Goal: Task Accomplishment & Management: Complete application form

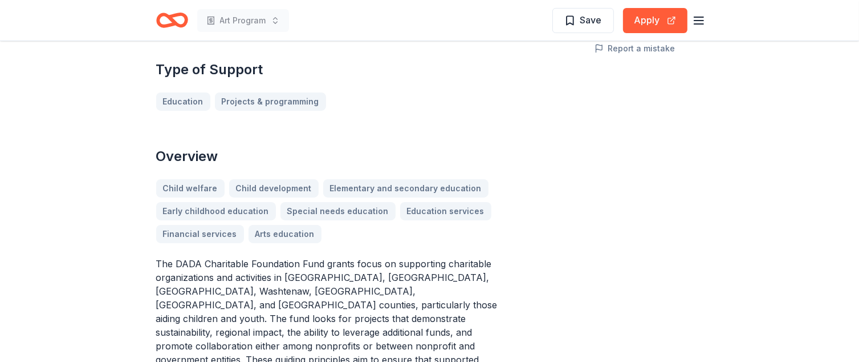
scroll to position [285, 0]
click at [180, 92] on link "Education" at bounding box center [187, 101] width 63 height 18
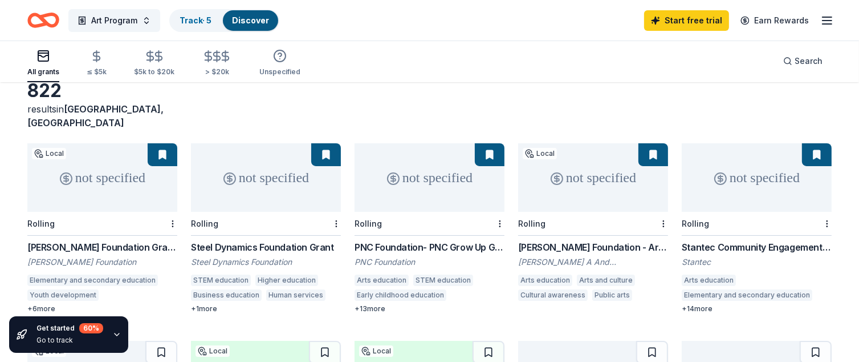
scroll to position [59, 0]
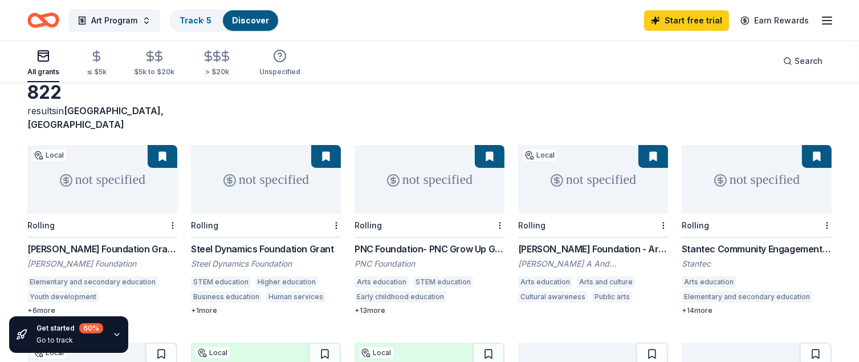
click at [557, 276] on div "Arts education" at bounding box center [545, 281] width 54 height 11
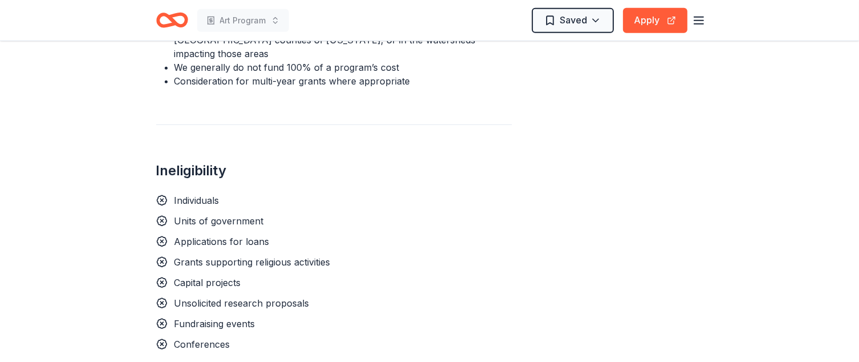
scroll to position [969, 0]
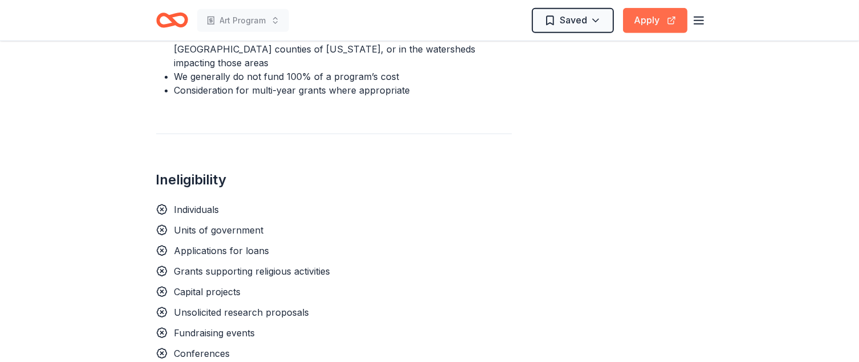
click at [646, 19] on button "Apply" at bounding box center [655, 20] width 64 height 25
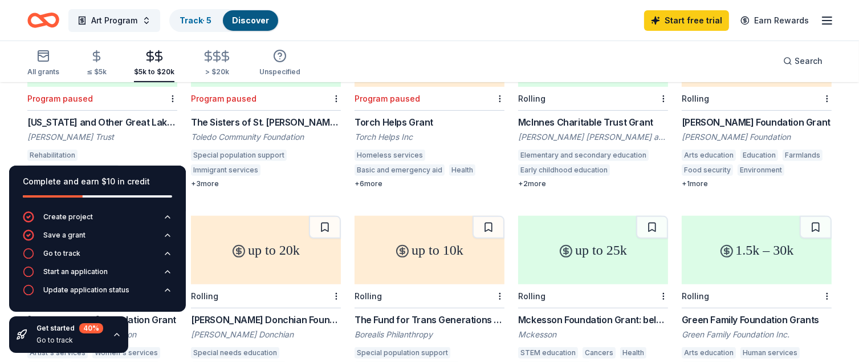
scroll to position [401, 0]
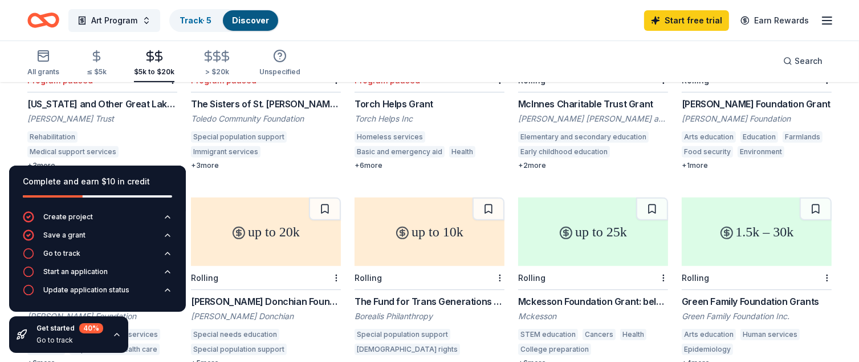
click at [226, 131] on div "Special population support" at bounding box center [239, 136] width 96 height 11
click at [253, 113] on div "Toledo Community Foundation" at bounding box center [266, 118] width 150 height 11
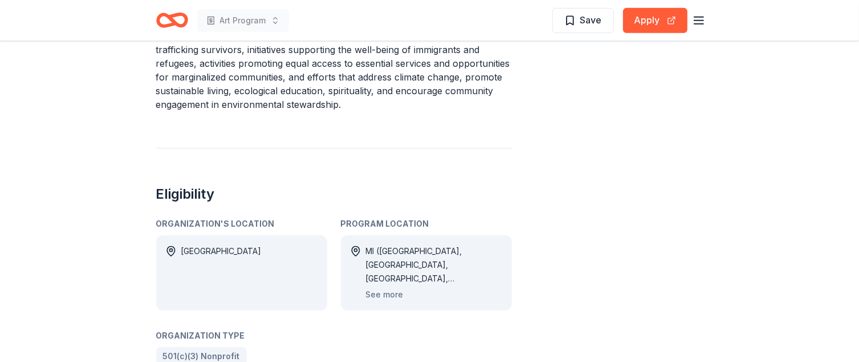
scroll to position [627, 0]
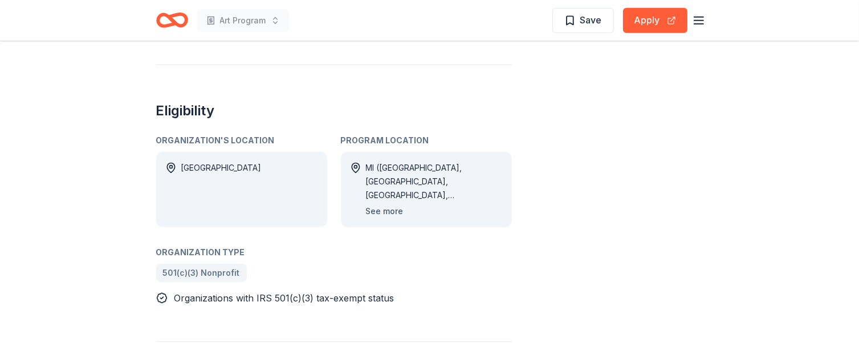
click at [390, 212] on button "See more" at bounding box center [385, 211] width 38 height 14
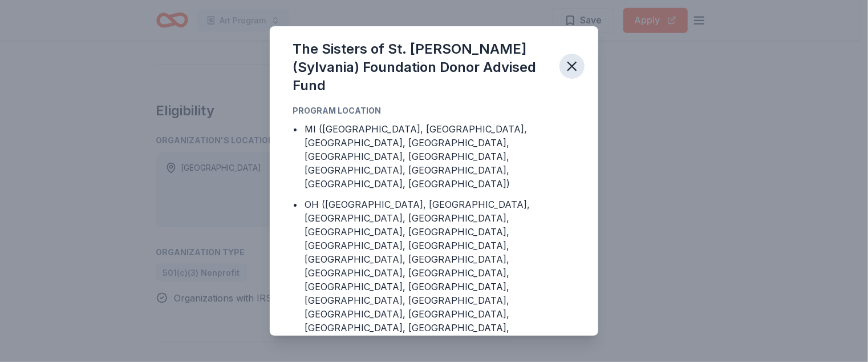
click at [569, 70] on icon "button" at bounding box center [572, 66] width 8 height 8
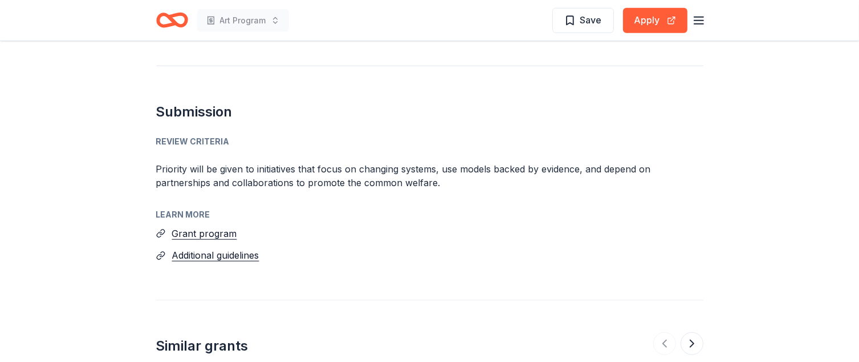
scroll to position [1197, 0]
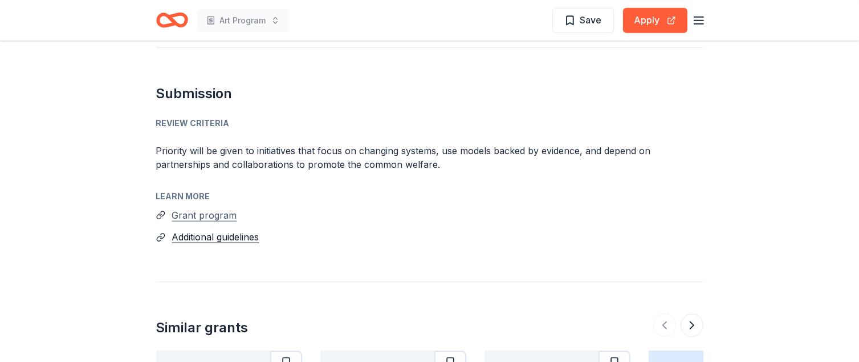
click at [212, 213] on button "Grant program" at bounding box center [204, 215] width 65 height 15
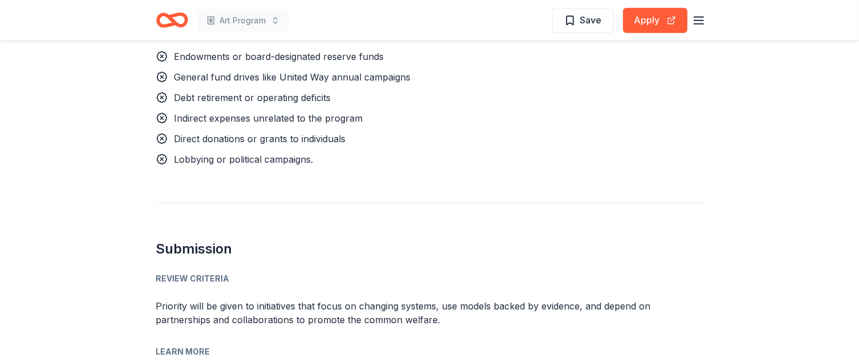
scroll to position [1026, 0]
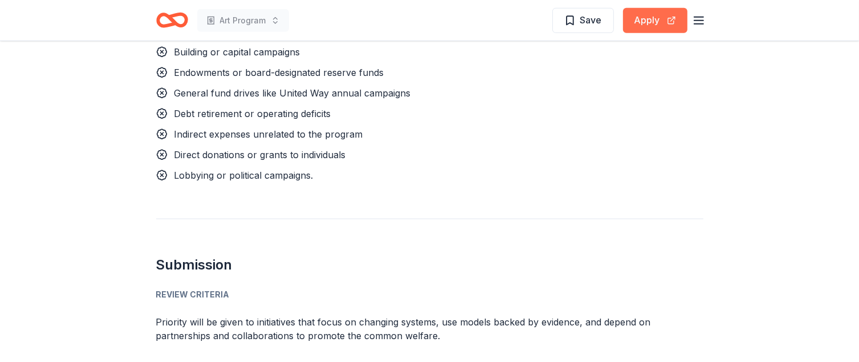
click at [649, 15] on button "Apply" at bounding box center [655, 20] width 64 height 25
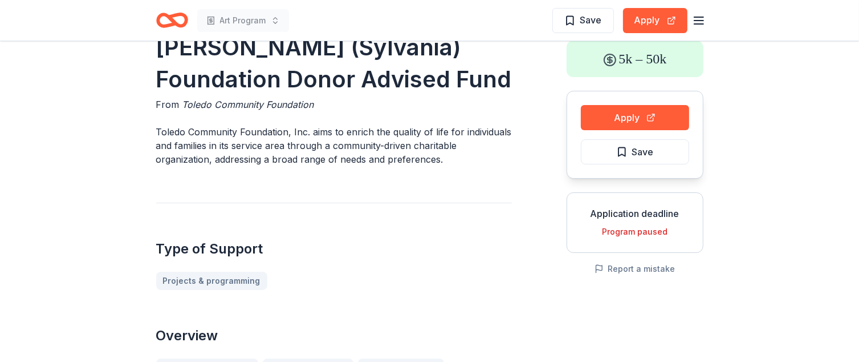
scroll to position [57, 0]
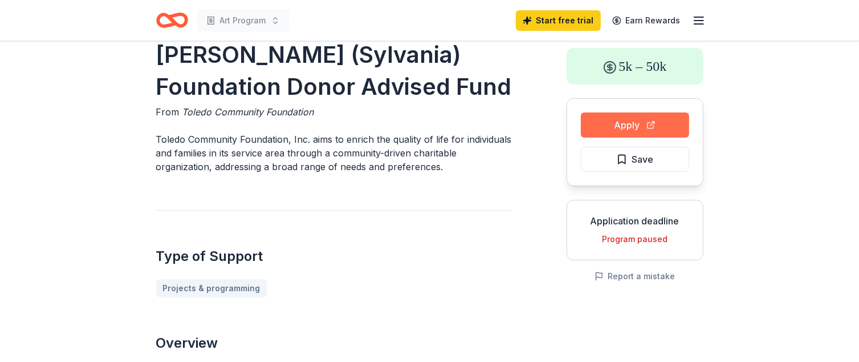
click at [627, 123] on button "Apply" at bounding box center [635, 124] width 108 height 25
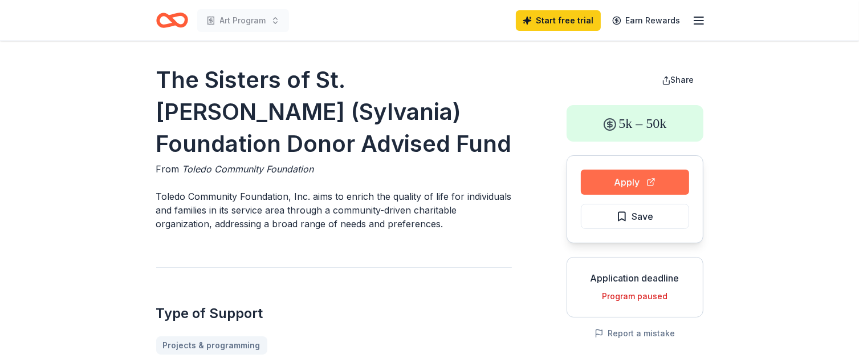
click at [635, 176] on button "Apply" at bounding box center [635, 181] width 108 height 25
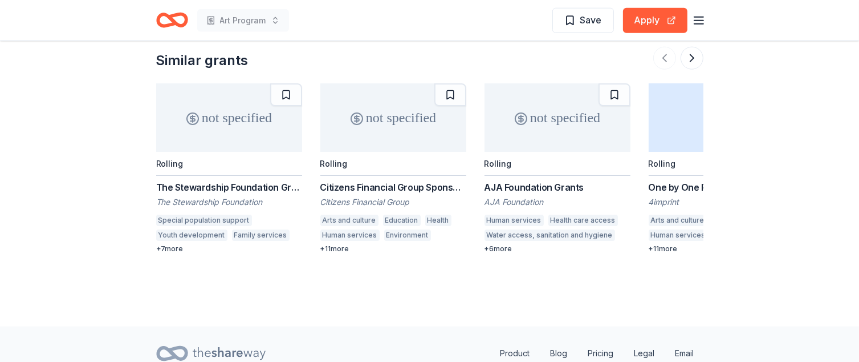
scroll to position [1483, 0]
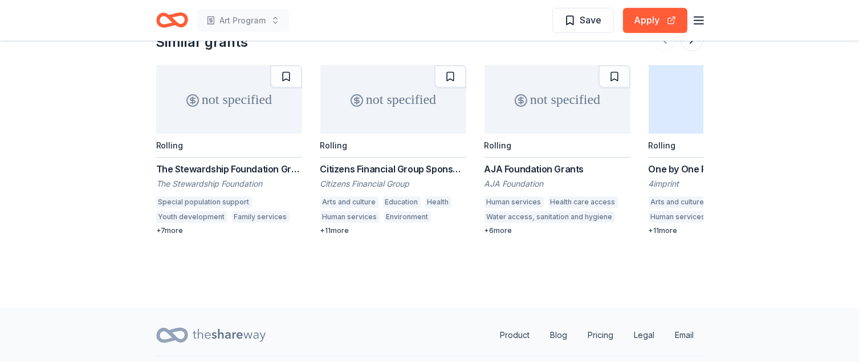
click at [192, 201] on div "Special population support" at bounding box center [204, 201] width 96 height 11
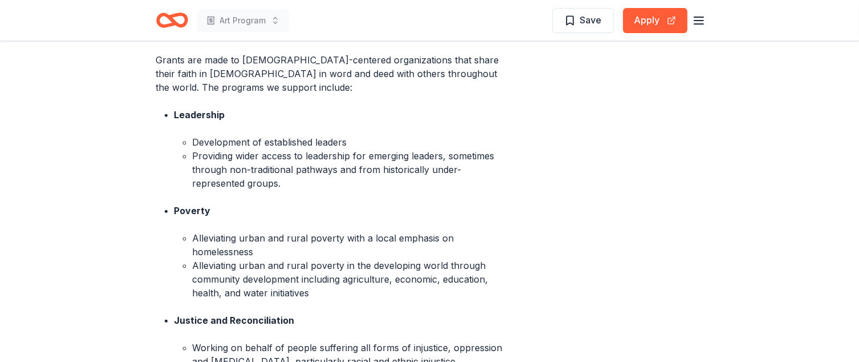
scroll to position [456, 0]
